Goal: Information Seeking & Learning: Learn about a topic

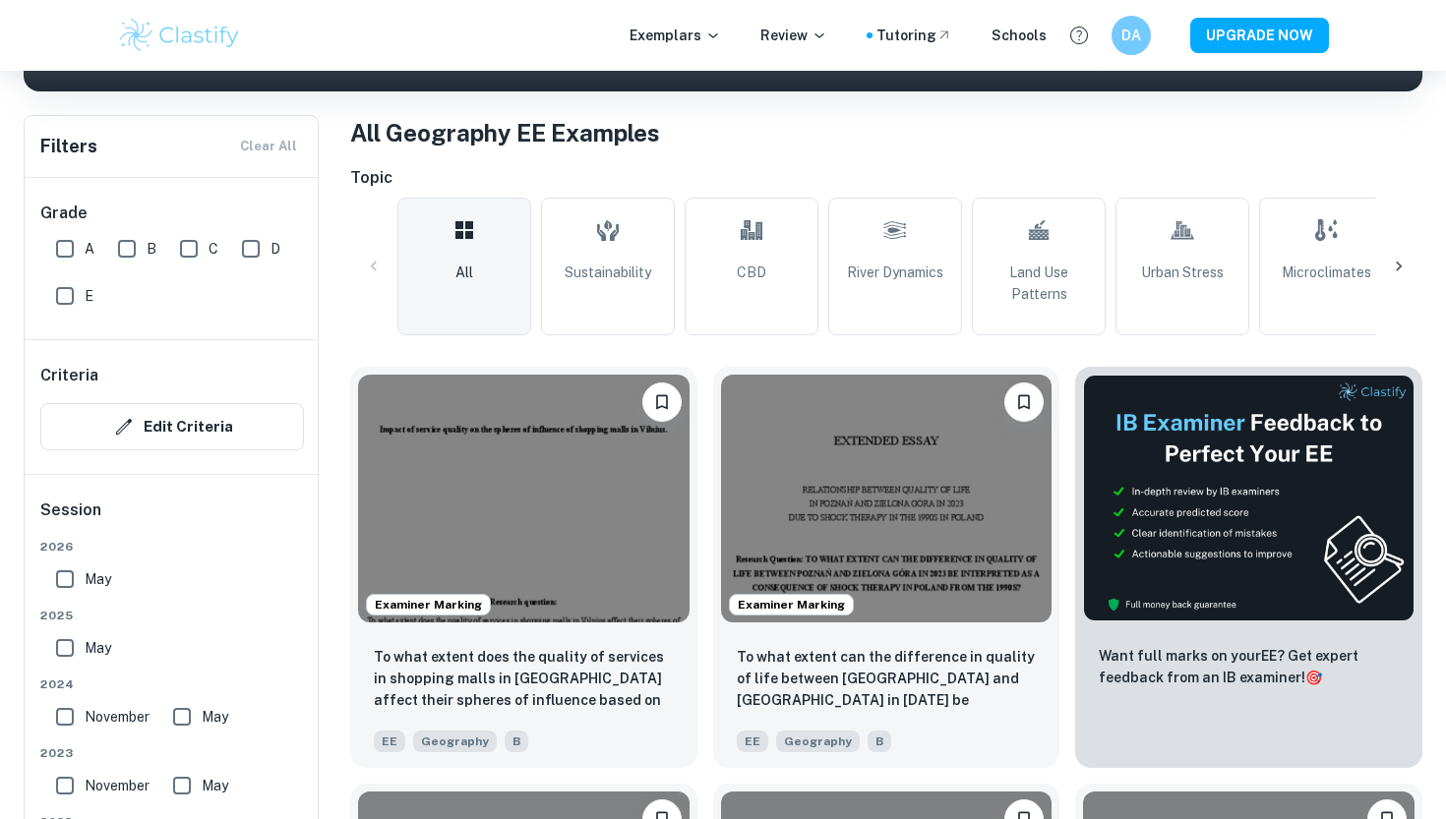
scroll to position [366, 0]
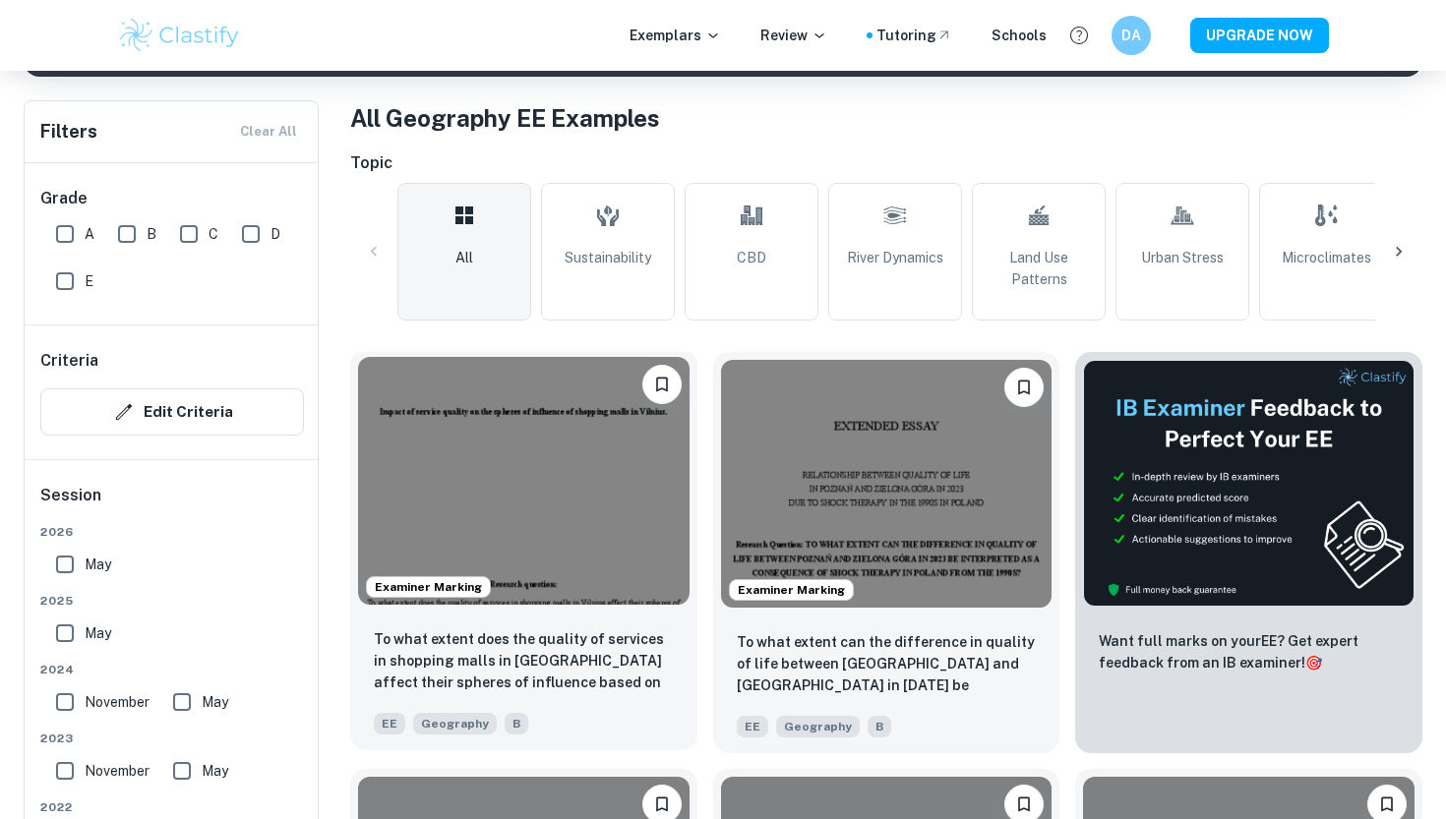
click at [611, 504] on img at bounding box center [523, 481] width 331 height 248
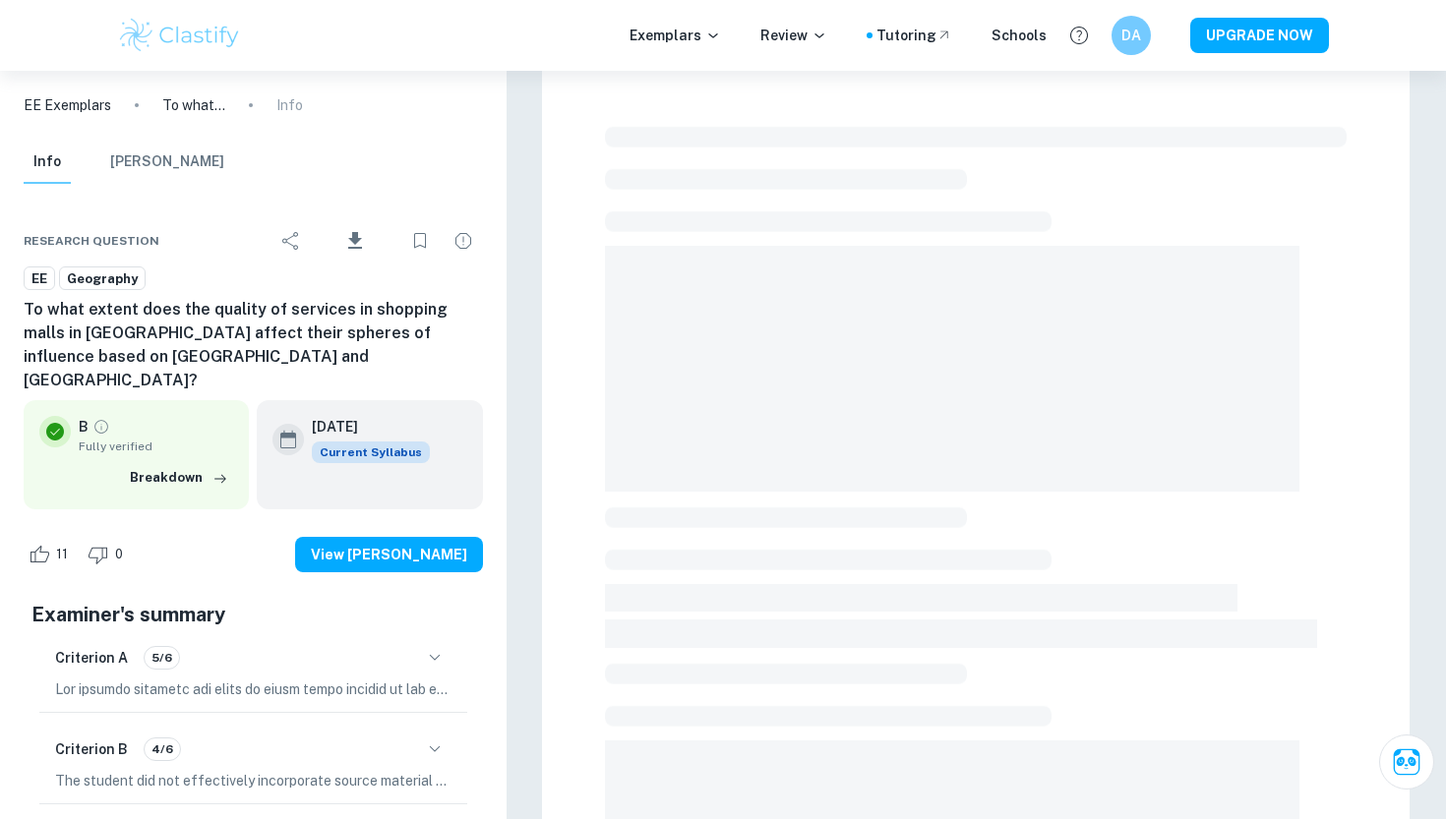
scroll to position [34, 0]
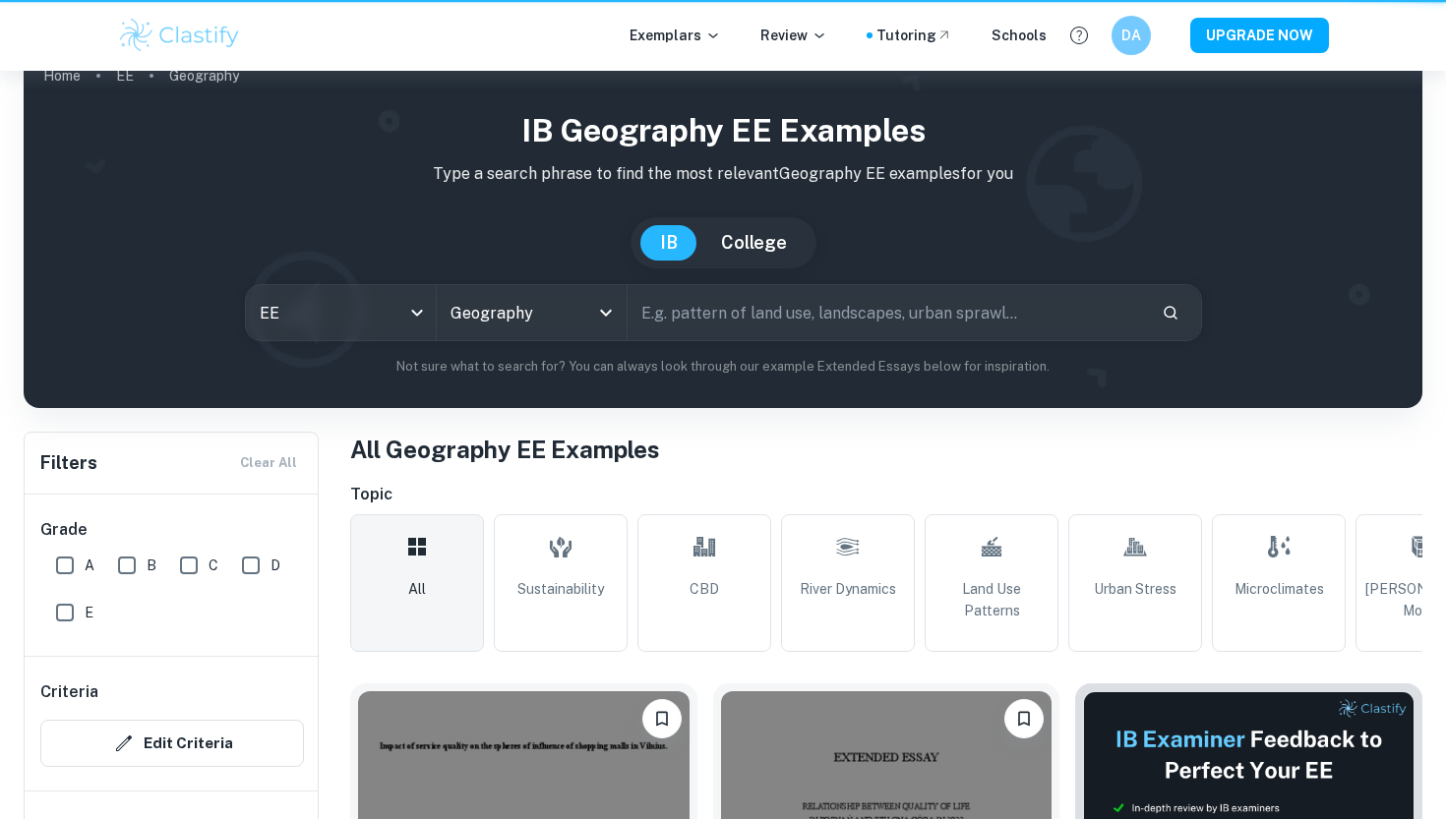
scroll to position [366, 0]
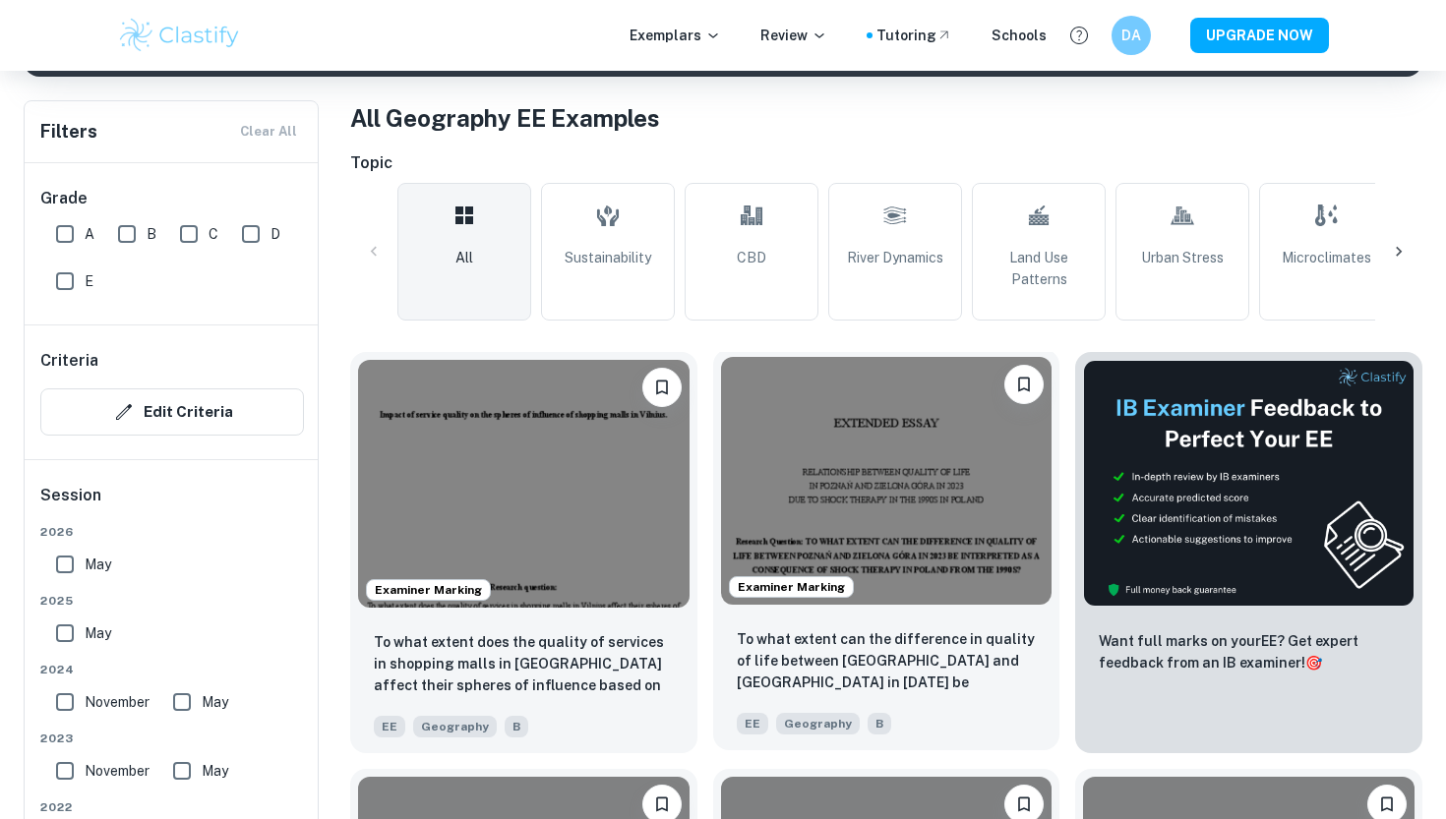
click at [885, 493] on img at bounding box center [886, 481] width 331 height 248
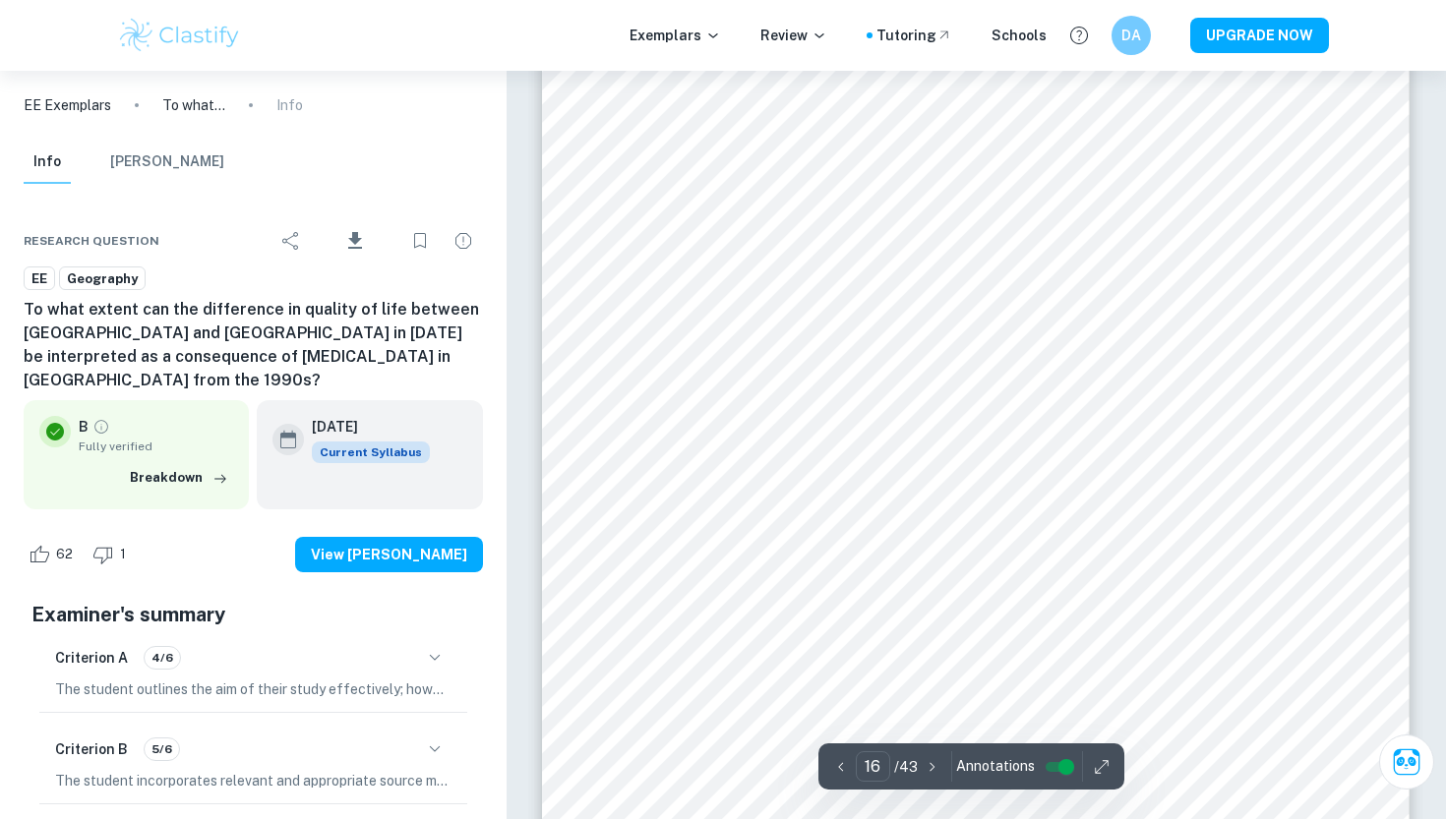
scroll to position [19476, 0]
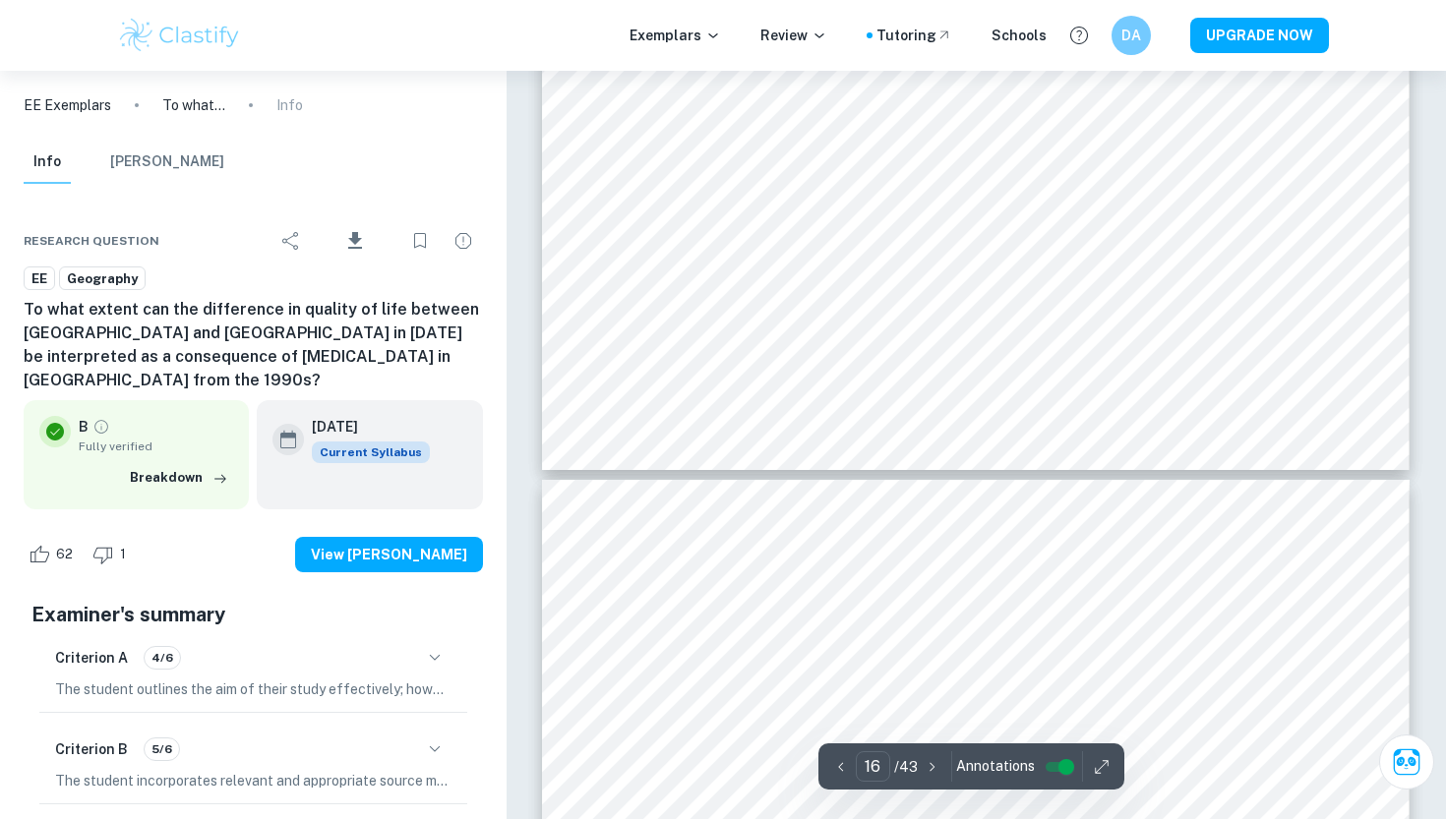
type input "15"
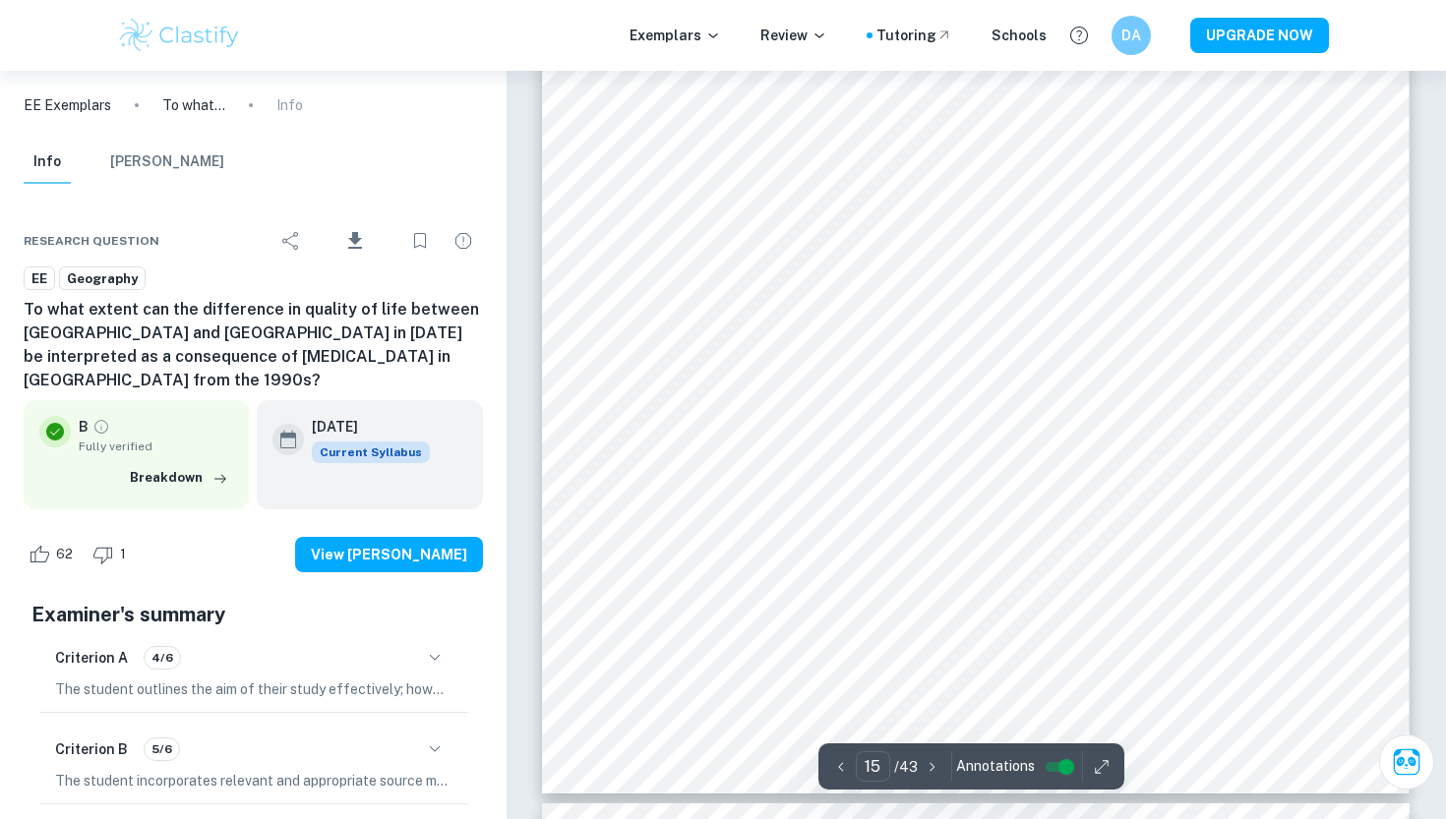
scroll to position [18391, 0]
